Goal: Task Accomplishment & Management: Manage account settings

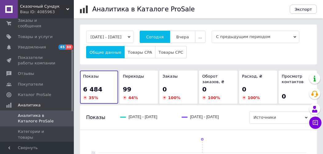
scroll to position [62, 0]
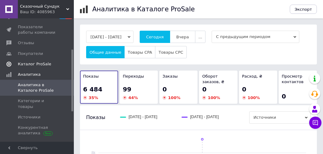
click at [40, 62] on span "Каталог ProSale" at bounding box center [34, 65] width 33 height 6
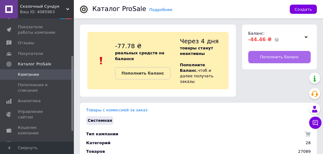
click at [269, 57] on span "Пополнить баланс" at bounding box center [279, 57] width 39 height 6
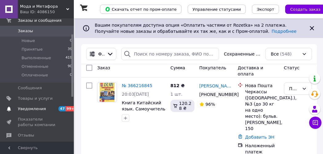
scroll to position [62, 0]
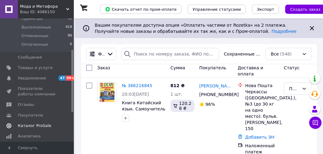
click at [33, 127] on span "Каталог ProSale" at bounding box center [34, 126] width 33 height 6
